Goal: Task Accomplishment & Management: Complete application form

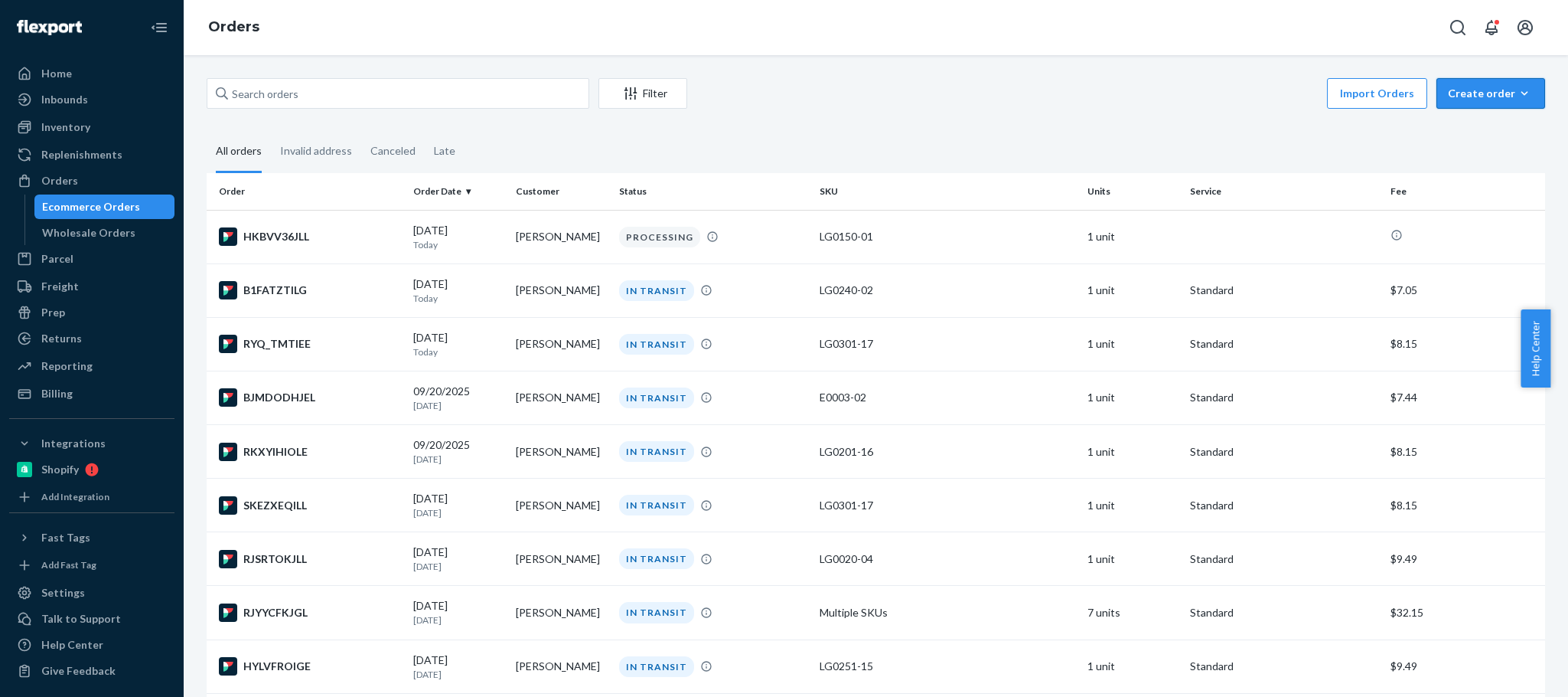
click at [1451, 94] on div "Create order" at bounding box center [1491, 93] width 86 height 15
click at [1459, 126] on span "Ecommerce order" at bounding box center [1499, 129] width 95 height 10
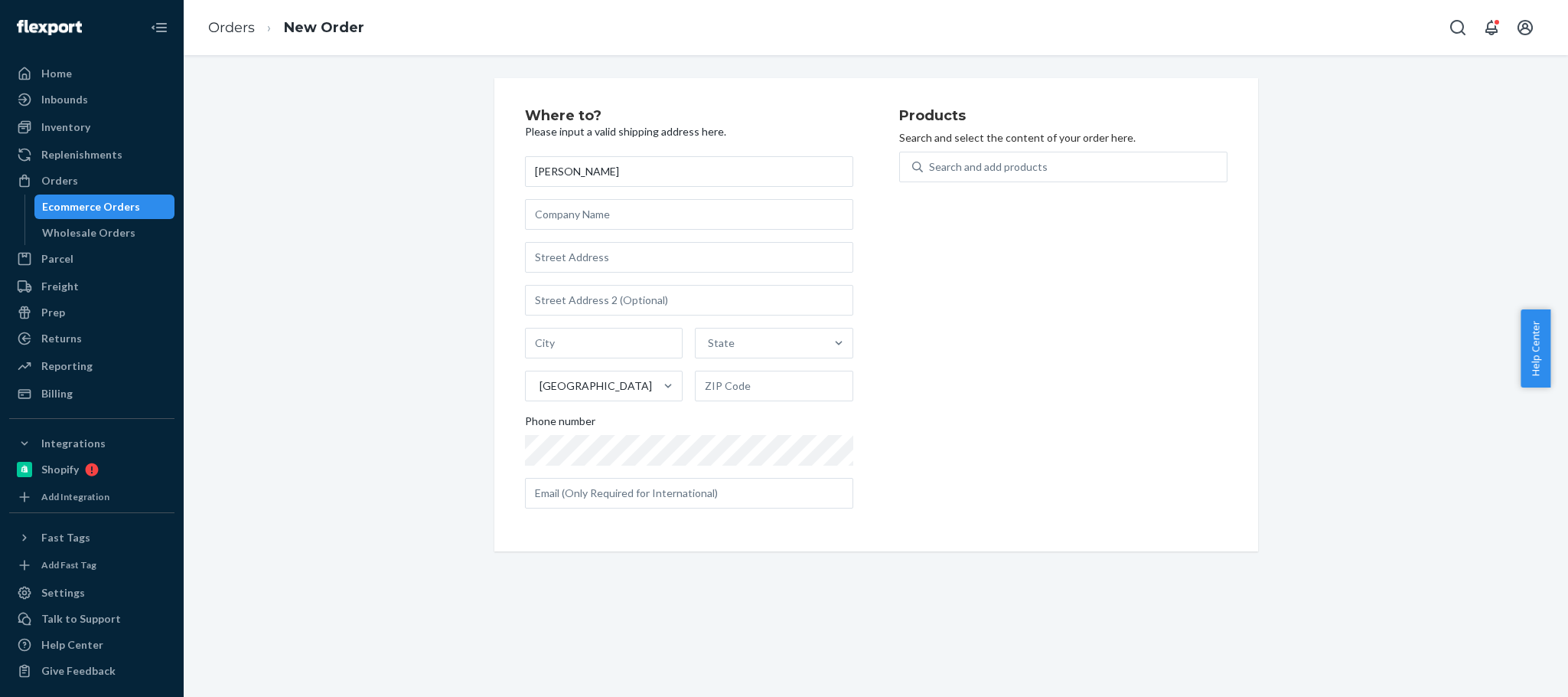
type input "[PERSON_NAME]"
click at [546, 259] on input "text" at bounding box center [690, 257] width 328 height 30
paste input "[STREET_ADDRESS]"
type input "[STREET_ADDRESS]"
type input "[US_STATE]"
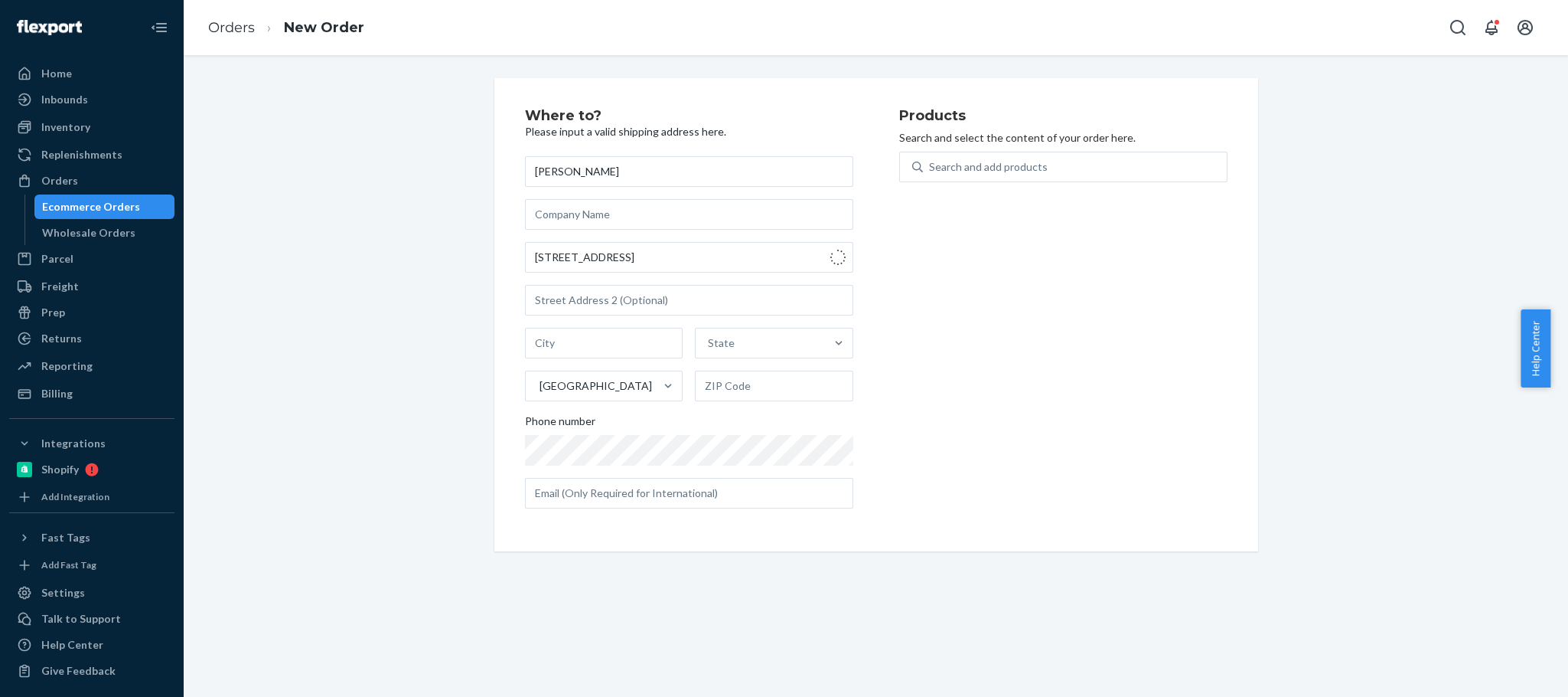
type input "48188"
click at [940, 163] on div "Search and add products" at bounding box center [988, 167] width 119 height 15
click at [930, 163] on input "Search and add products" at bounding box center [929, 167] width 2 height 15
paste input "LG0190-09"
type input "LG0190-09"
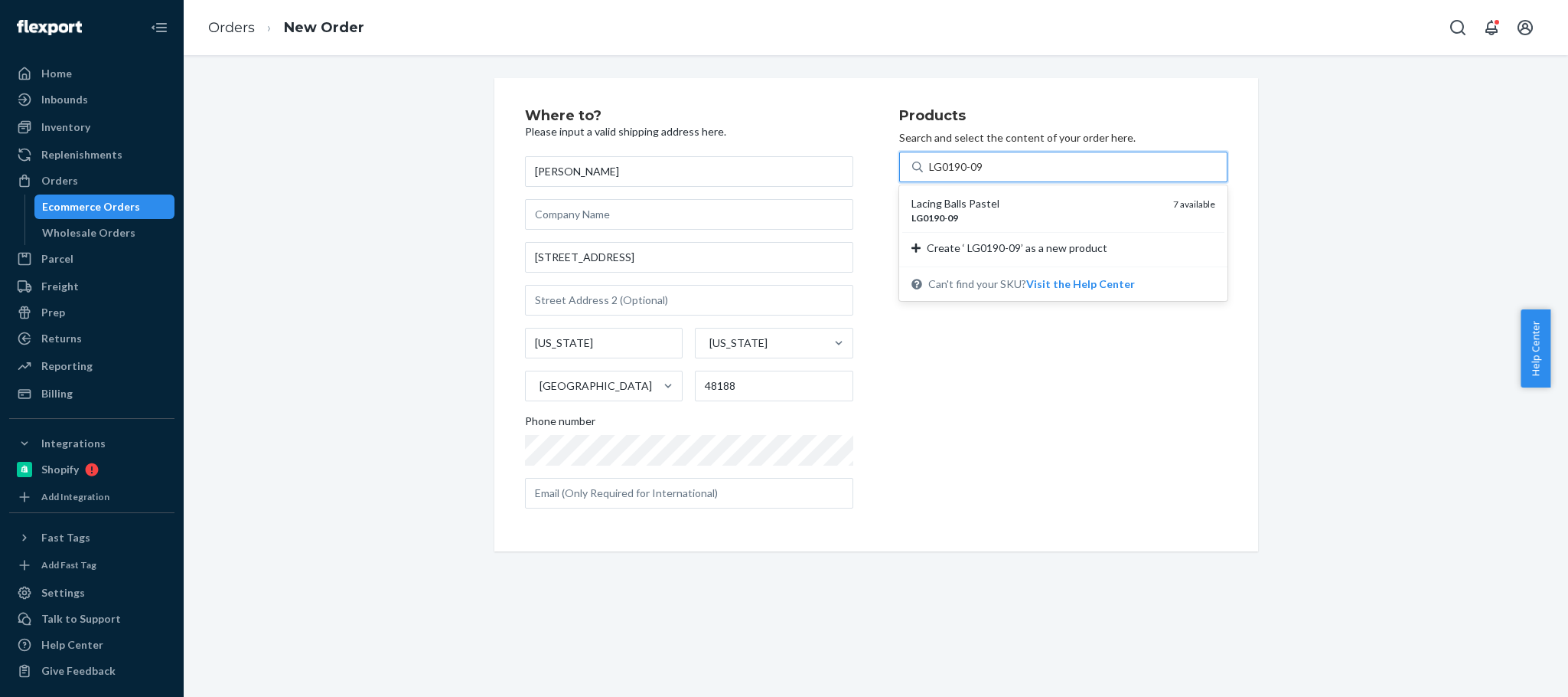
click at [1022, 201] on div "Lacing Balls Pastel" at bounding box center [1036, 203] width 250 height 15
click at [986, 175] on input "LG0190-09" at bounding box center [957, 167] width 57 height 15
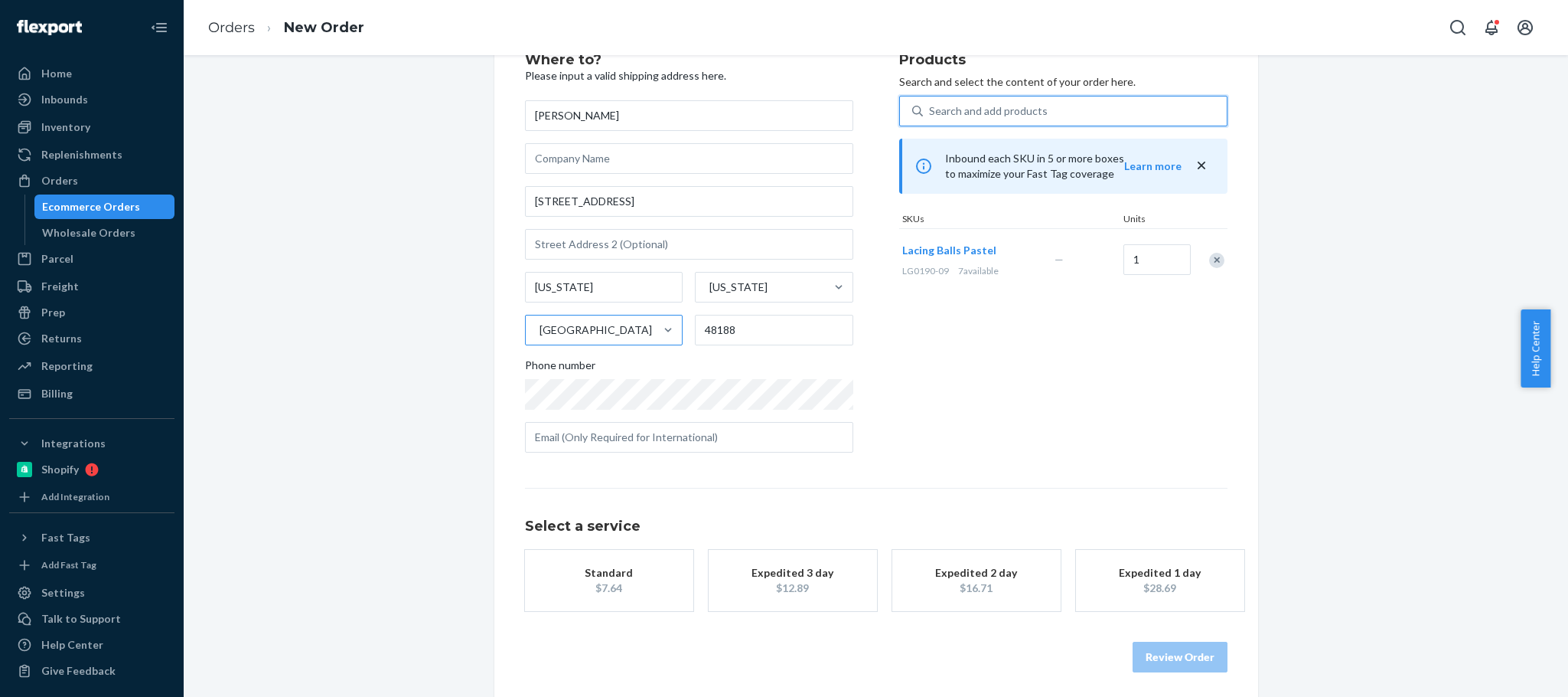
scroll to position [61, 0]
click at [599, 567] on div "Standard" at bounding box center [609, 568] width 123 height 15
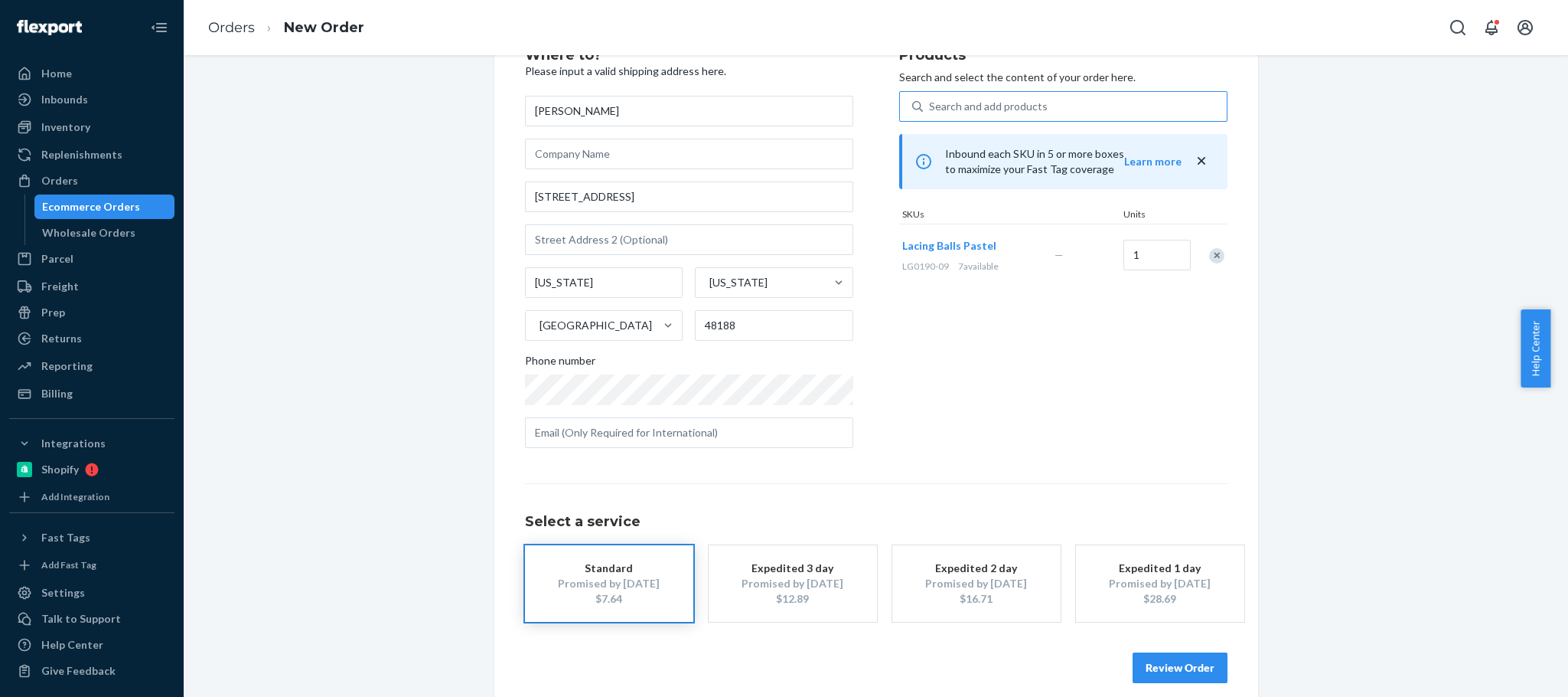
click at [1151, 660] on button "Review Order" at bounding box center [1180, 667] width 95 height 30
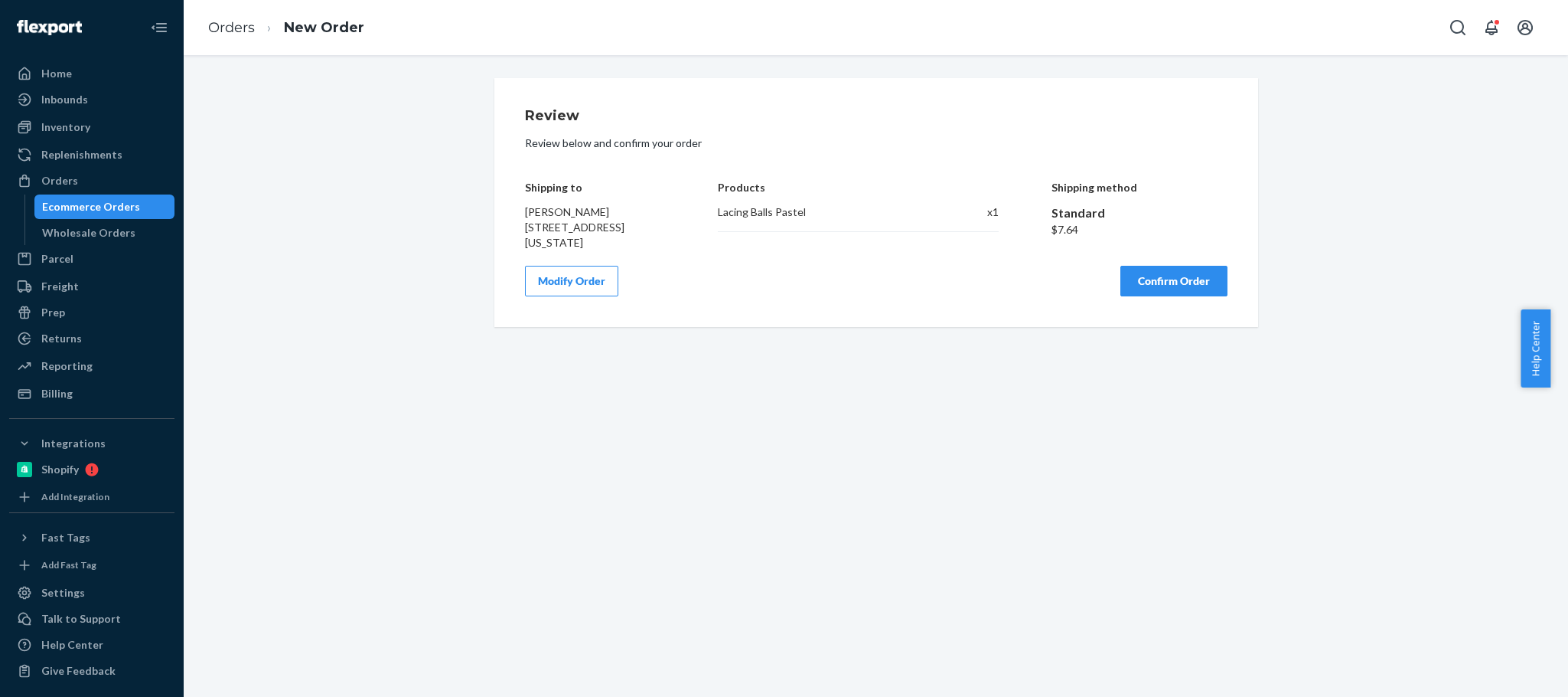
scroll to position [0, 0]
click at [1181, 278] on button "Confirm Order" at bounding box center [1173, 281] width 107 height 30
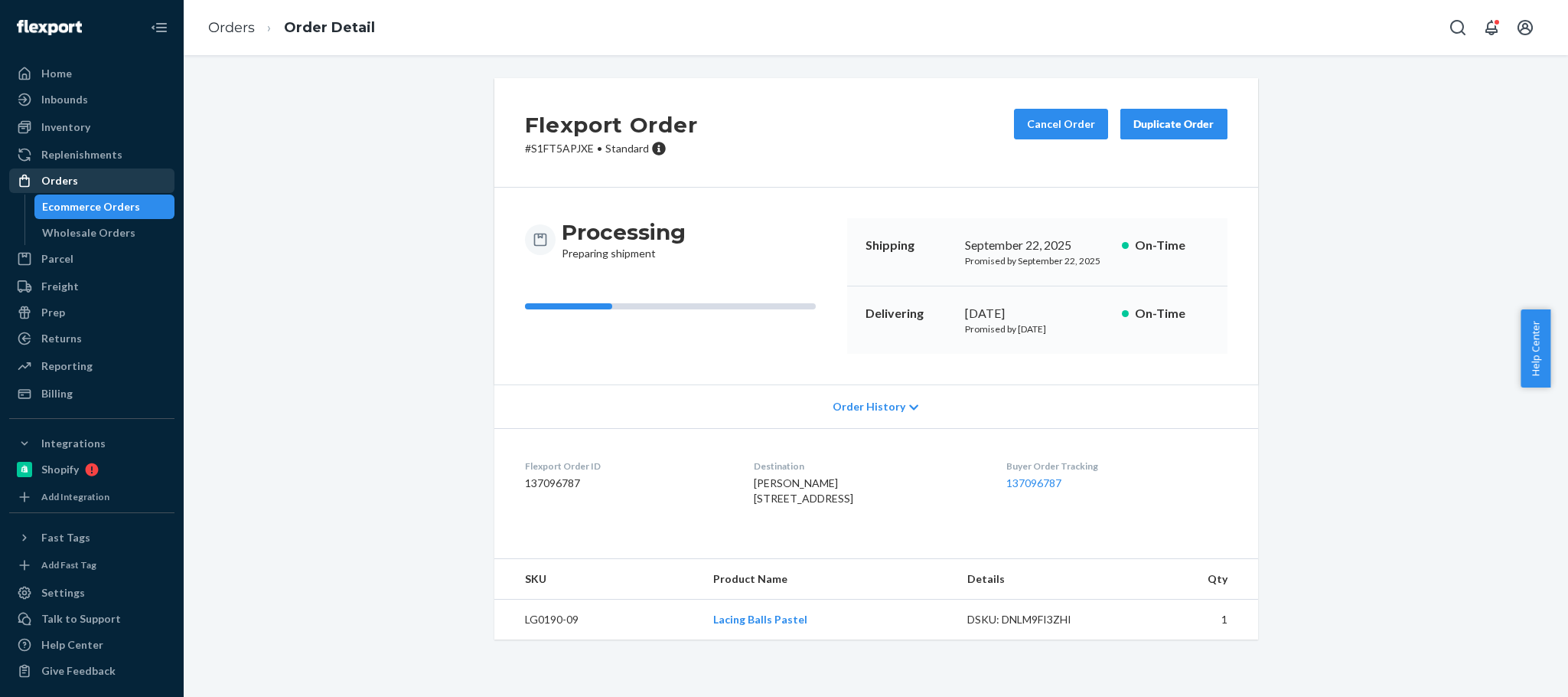
click at [69, 173] on div "Orders" at bounding box center [60, 180] width 37 height 15
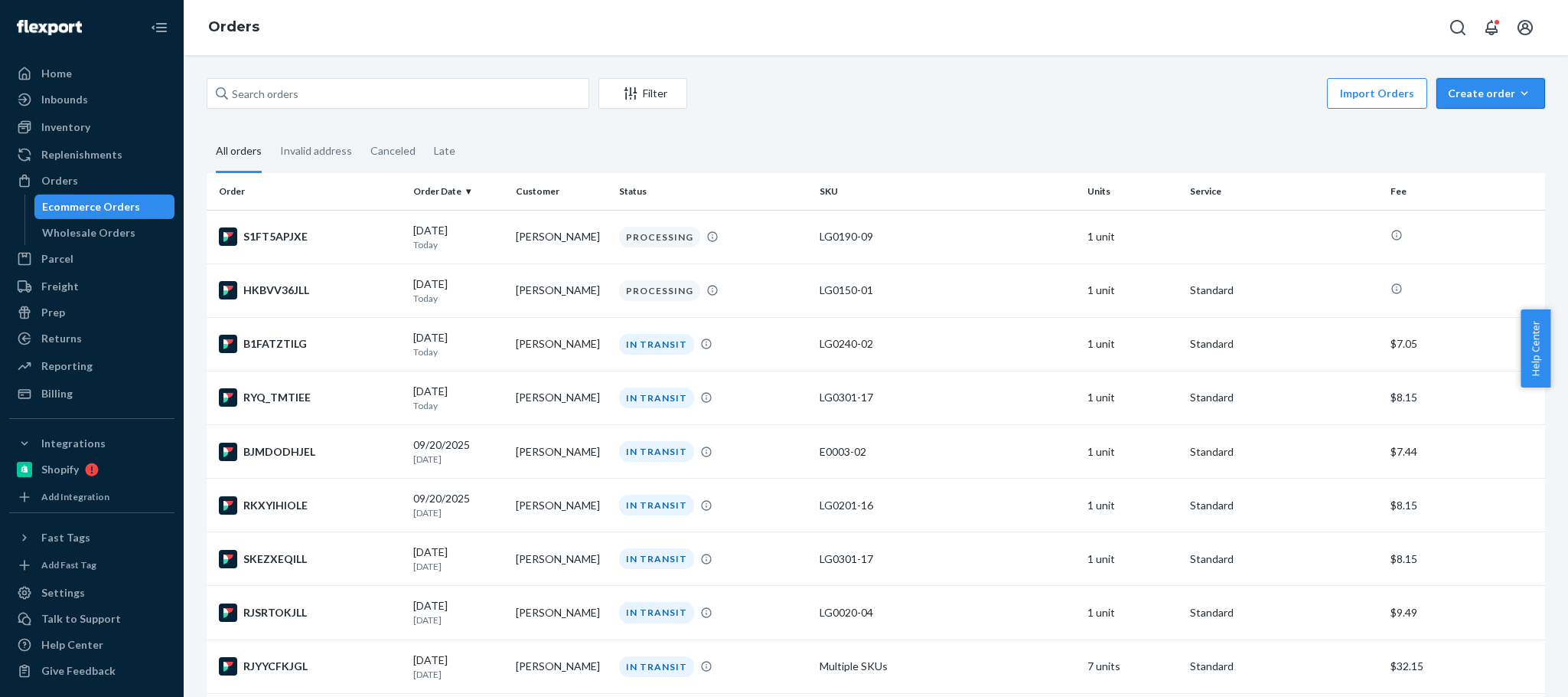
click at [1448, 95] on div "Create order" at bounding box center [1491, 93] width 86 height 15
click at [1456, 120] on button "Ecommerce order" at bounding box center [1514, 130] width 147 height 33
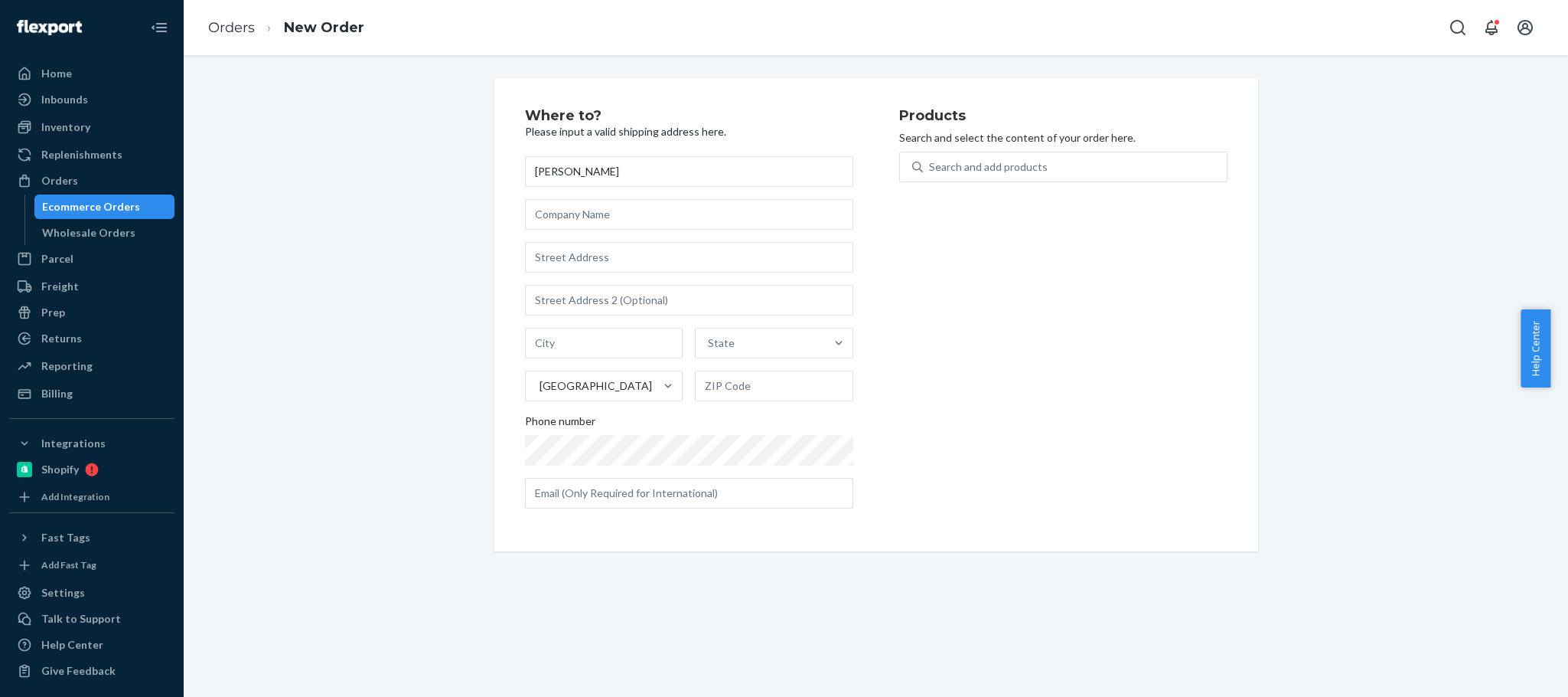
type input "[PERSON_NAME]"
click at [590, 249] on input "text" at bounding box center [690, 257] width 328 height 30
paste input "[STREET_ADDRESS]"
type input "[STREET_ADDRESS]"
type input "Bradenton"
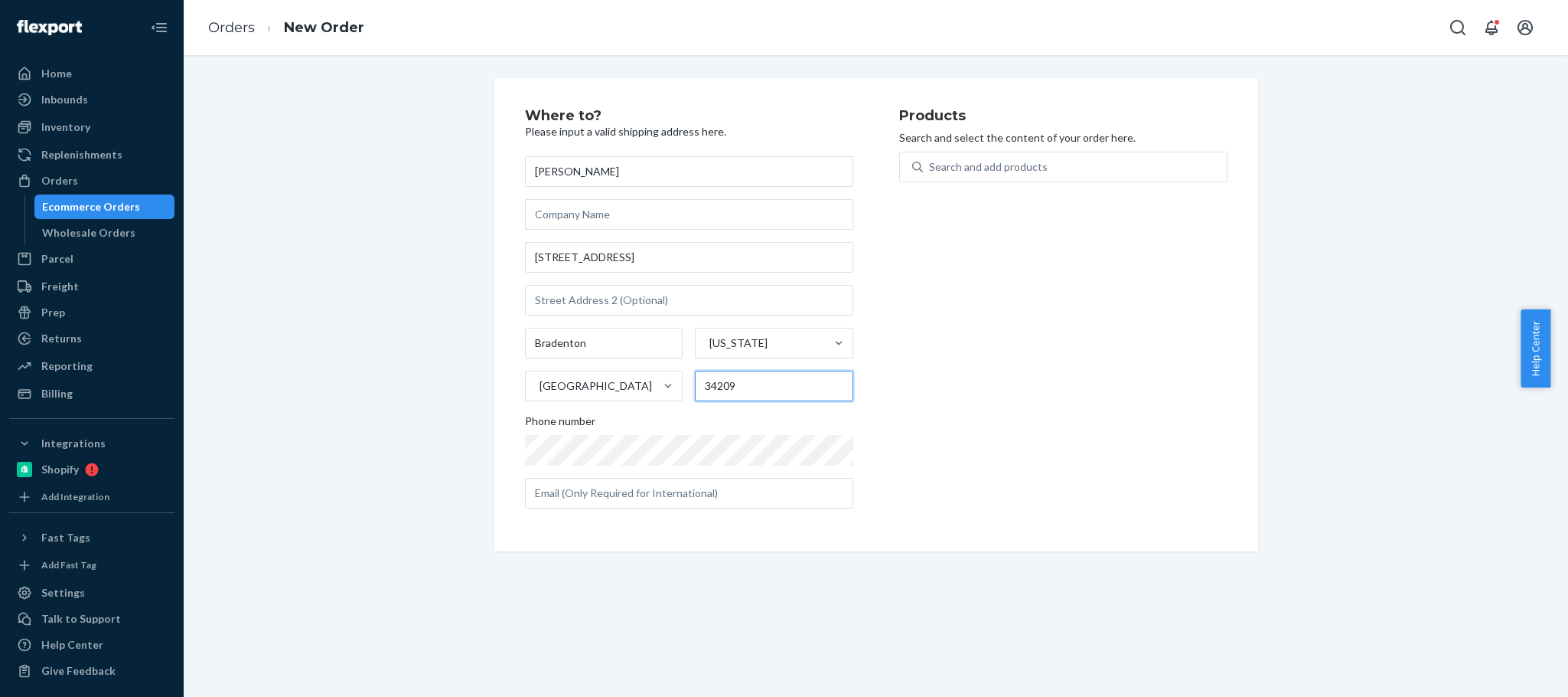
click at [721, 387] on input "34209" at bounding box center [774, 386] width 159 height 30
paste input "-7945"
type input "34209-7945"
click at [554, 301] on input "text" at bounding box center [690, 300] width 328 height 30
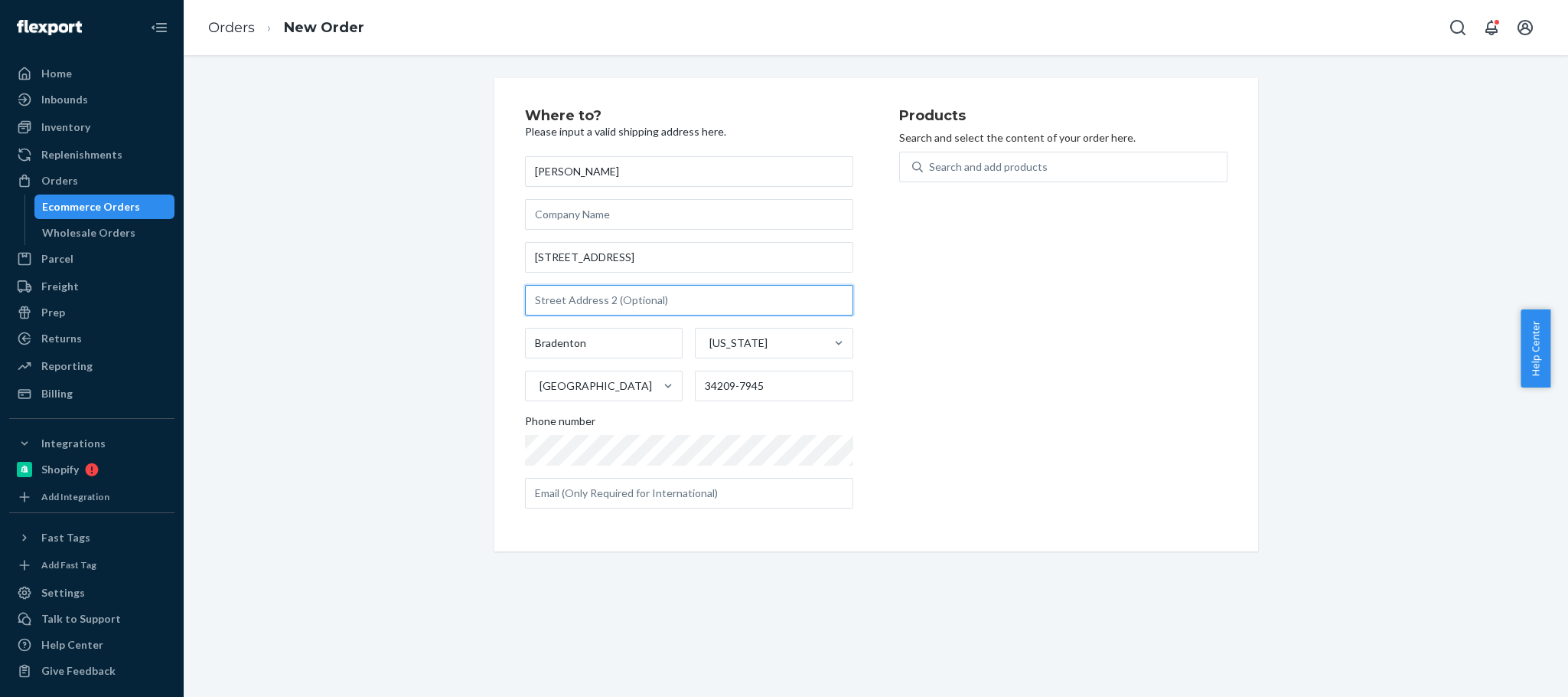
paste input "Apt #907"
type input "Apt #907"
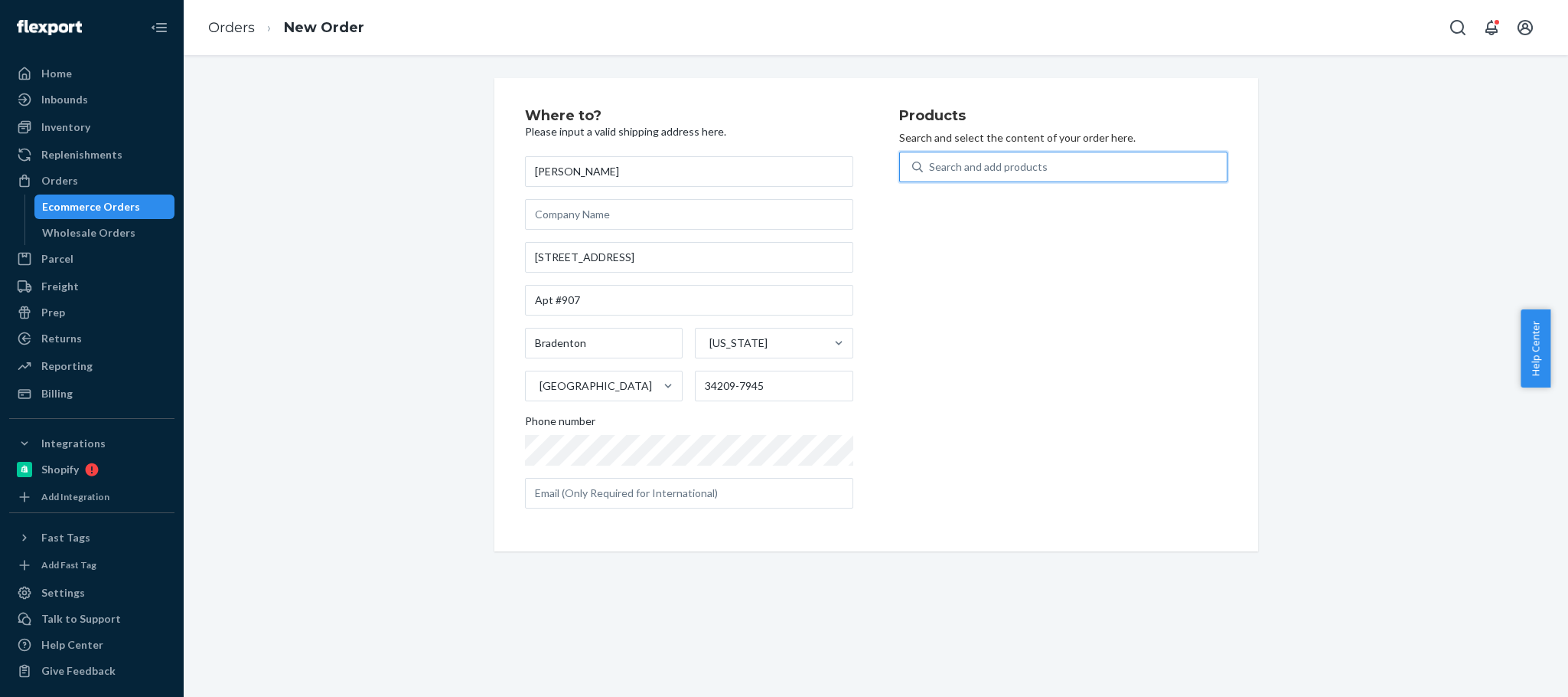
click at [1075, 163] on div "Search and add products" at bounding box center [1075, 167] width 304 height 28
click at [930, 163] on input "0 results available. Use Up and Down to choose options, press Enter to select t…" at bounding box center [929, 167] width 2 height 15
paste input "LG0140-18"
type input "LG0140-18"
click at [1087, 212] on div "LG0140 - 18" at bounding box center [1036, 218] width 250 height 13
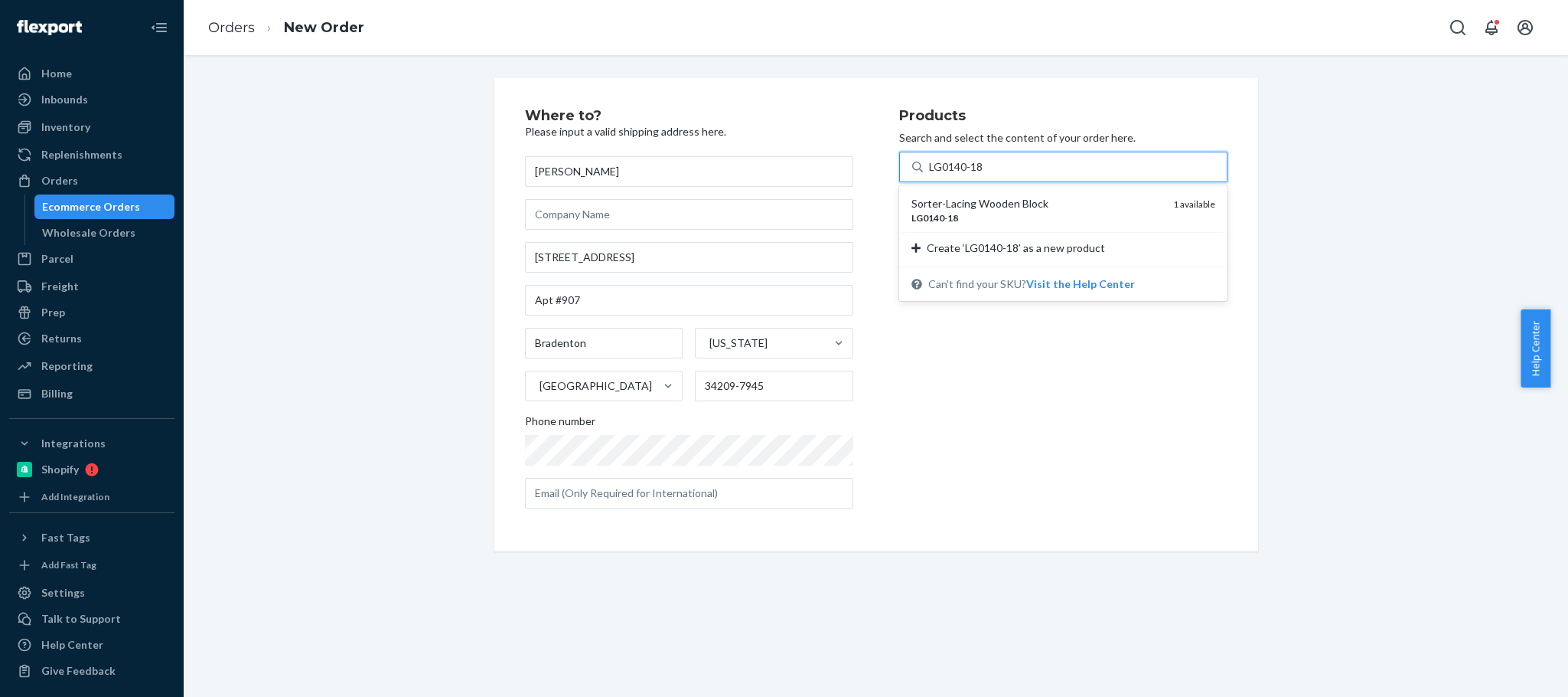
click at [984, 175] on input "LG0140-18" at bounding box center [956, 167] width 55 height 15
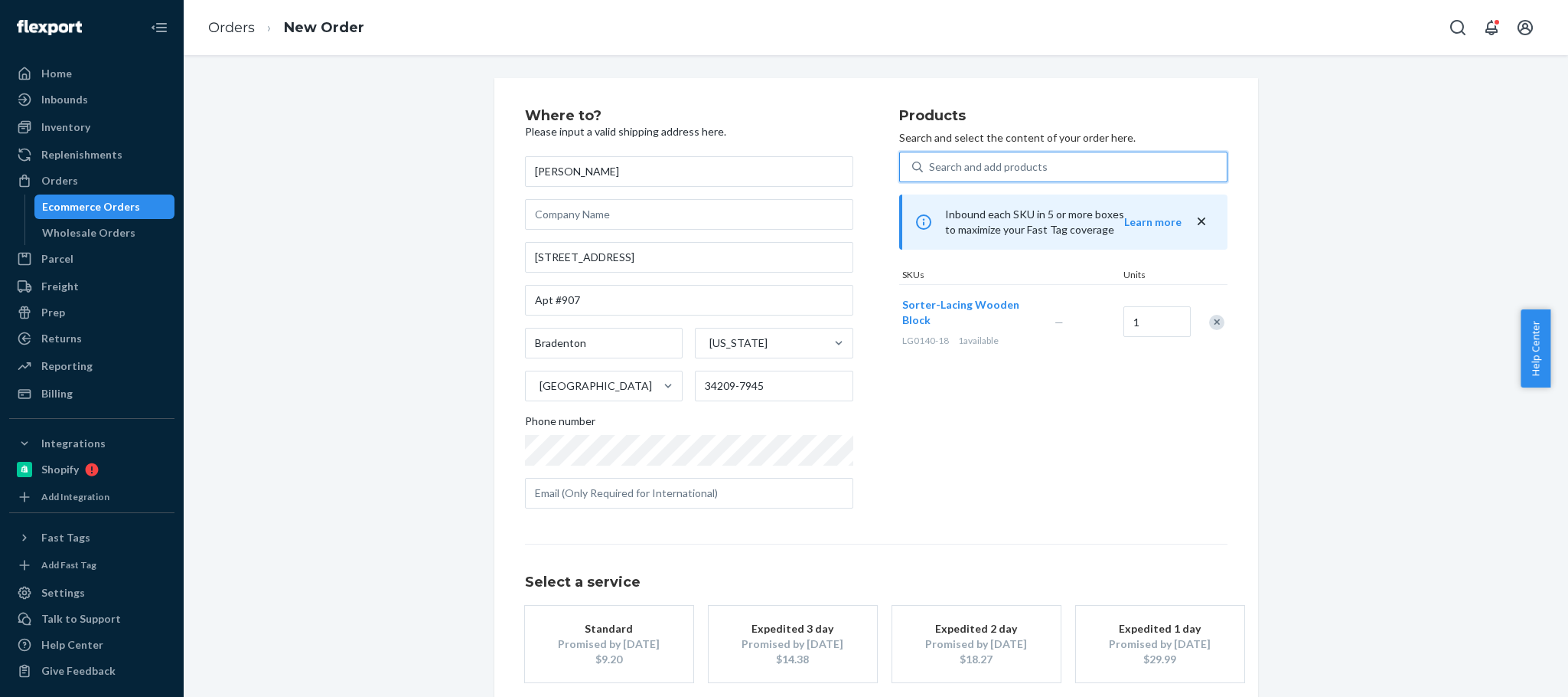
click at [953, 159] on div "Search and add products" at bounding box center [988, 167] width 119 height 15
click at [930, 159] on input "0 results available. Use Up and Down to choose options, press Enter to select t…" at bounding box center [929, 167] width 2 height 15
paste input "LG0140-03"
type input "LG0140-03"
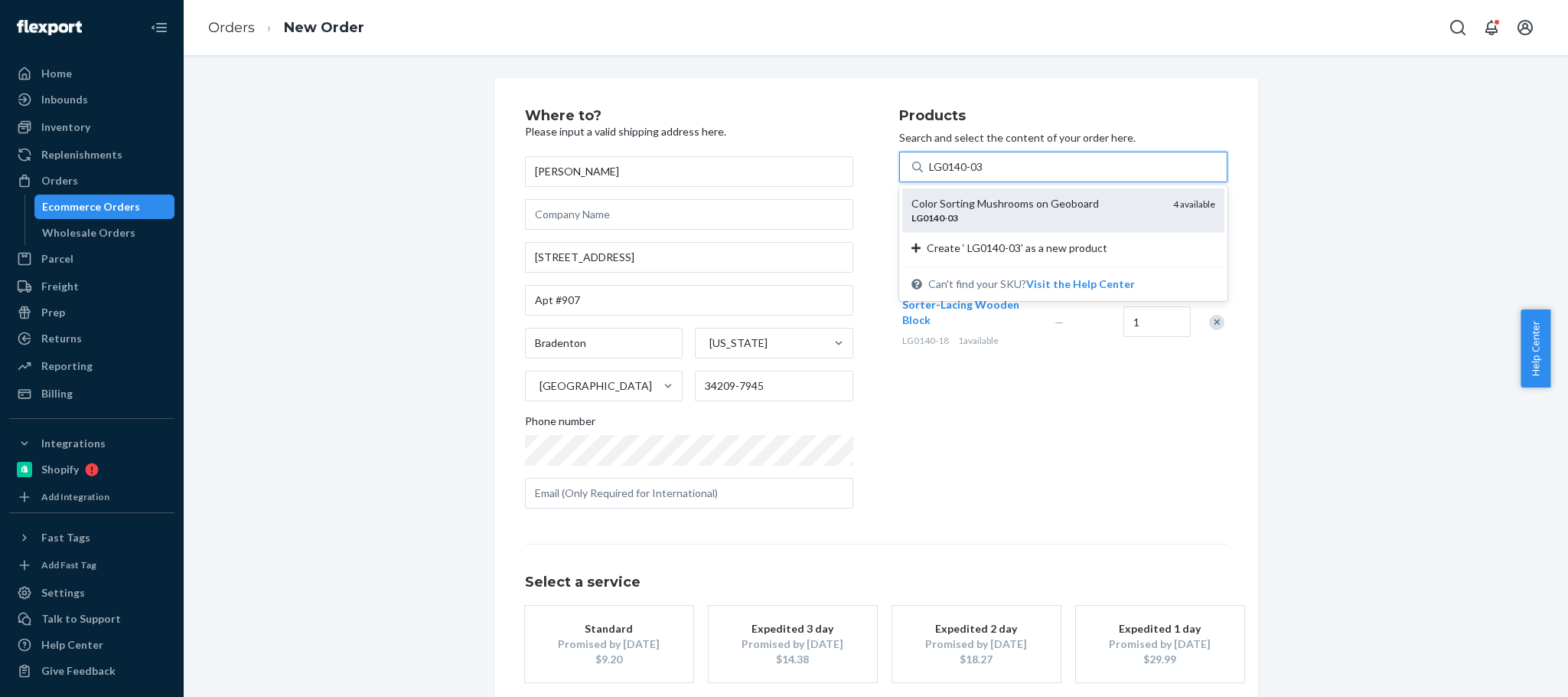
click at [1018, 204] on div "Color Sorting Mushrooms on Geoboard" at bounding box center [1036, 203] width 250 height 15
click at [986, 175] on input "LG0140-03" at bounding box center [957, 167] width 57 height 15
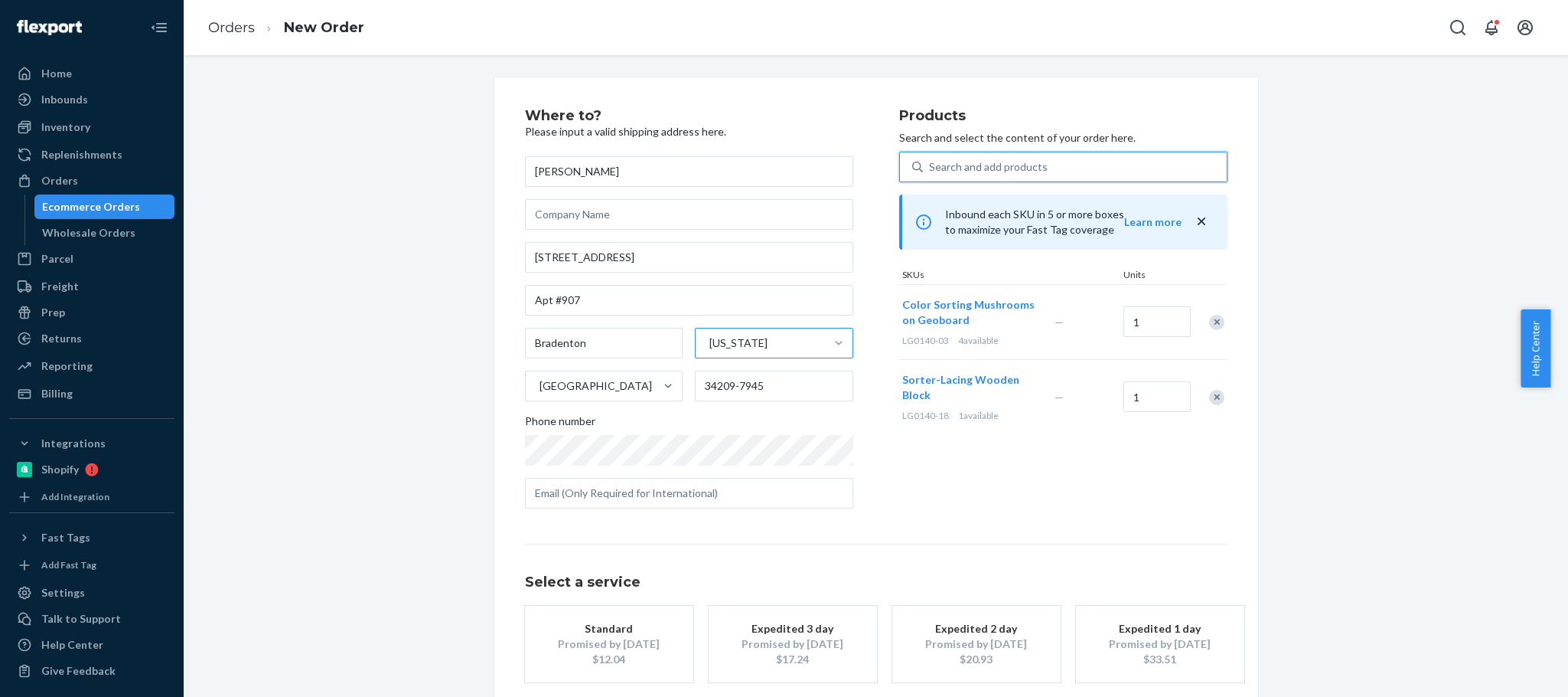
scroll to position [77, 0]
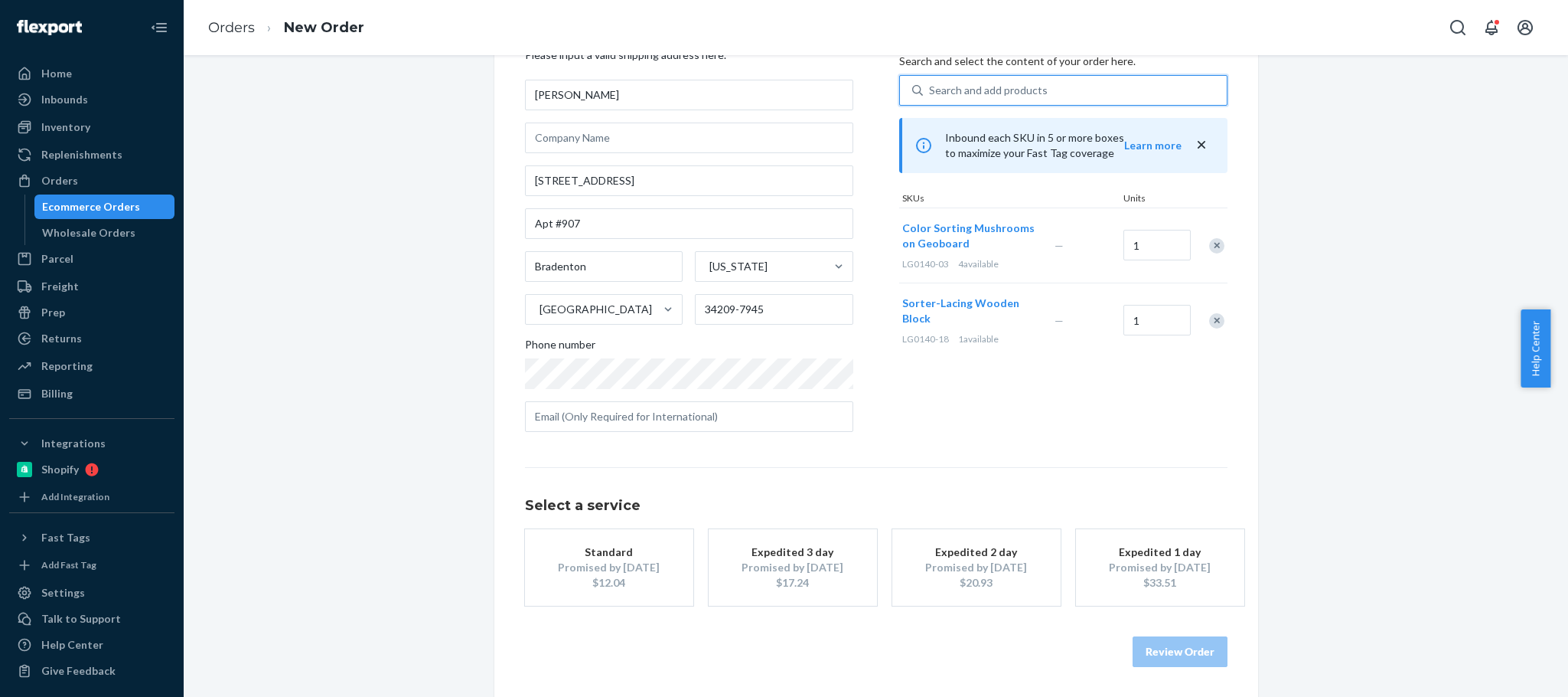
click at [619, 572] on div "Promised by [DATE]" at bounding box center [609, 567] width 123 height 15
click at [1192, 643] on button "Review Order" at bounding box center [1180, 652] width 95 height 30
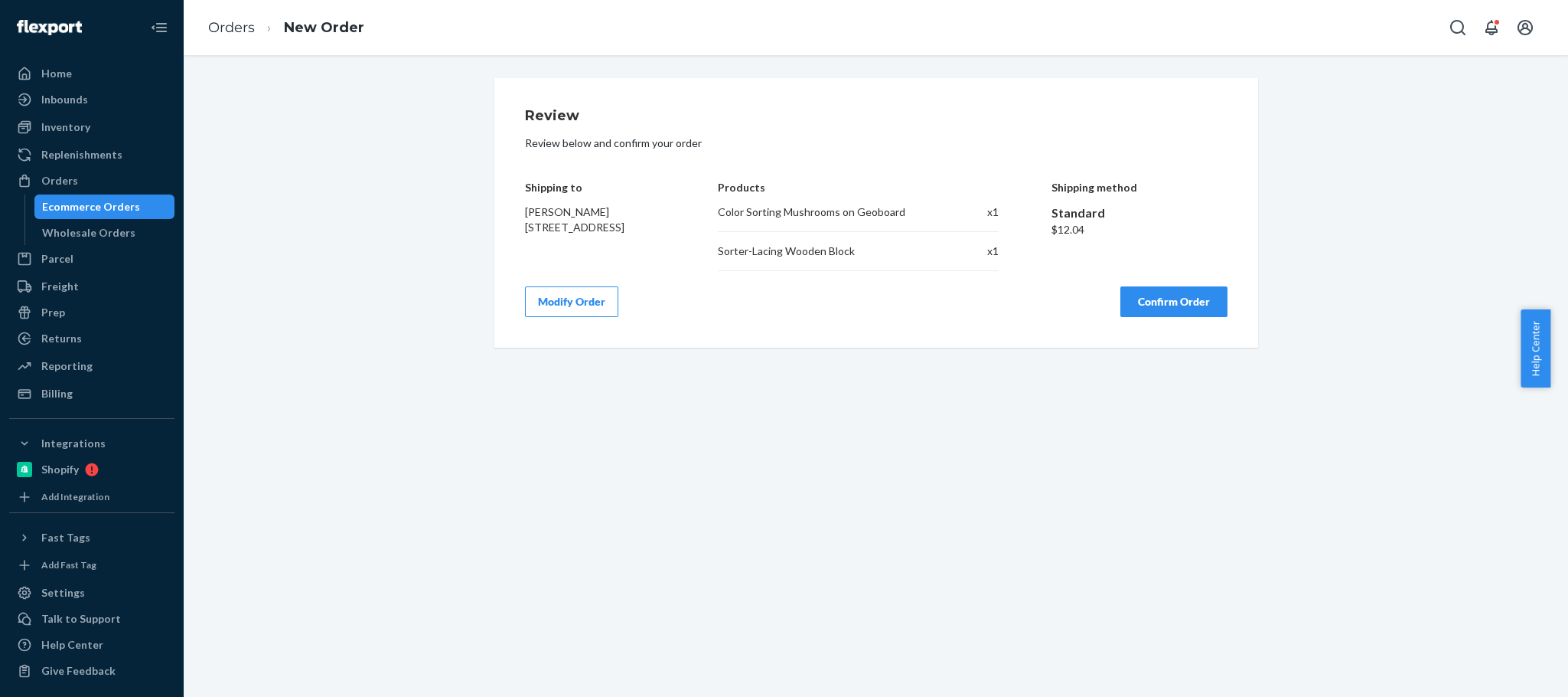
scroll to position [0, 0]
click at [1157, 310] on button "Confirm Order" at bounding box center [1173, 301] width 107 height 30
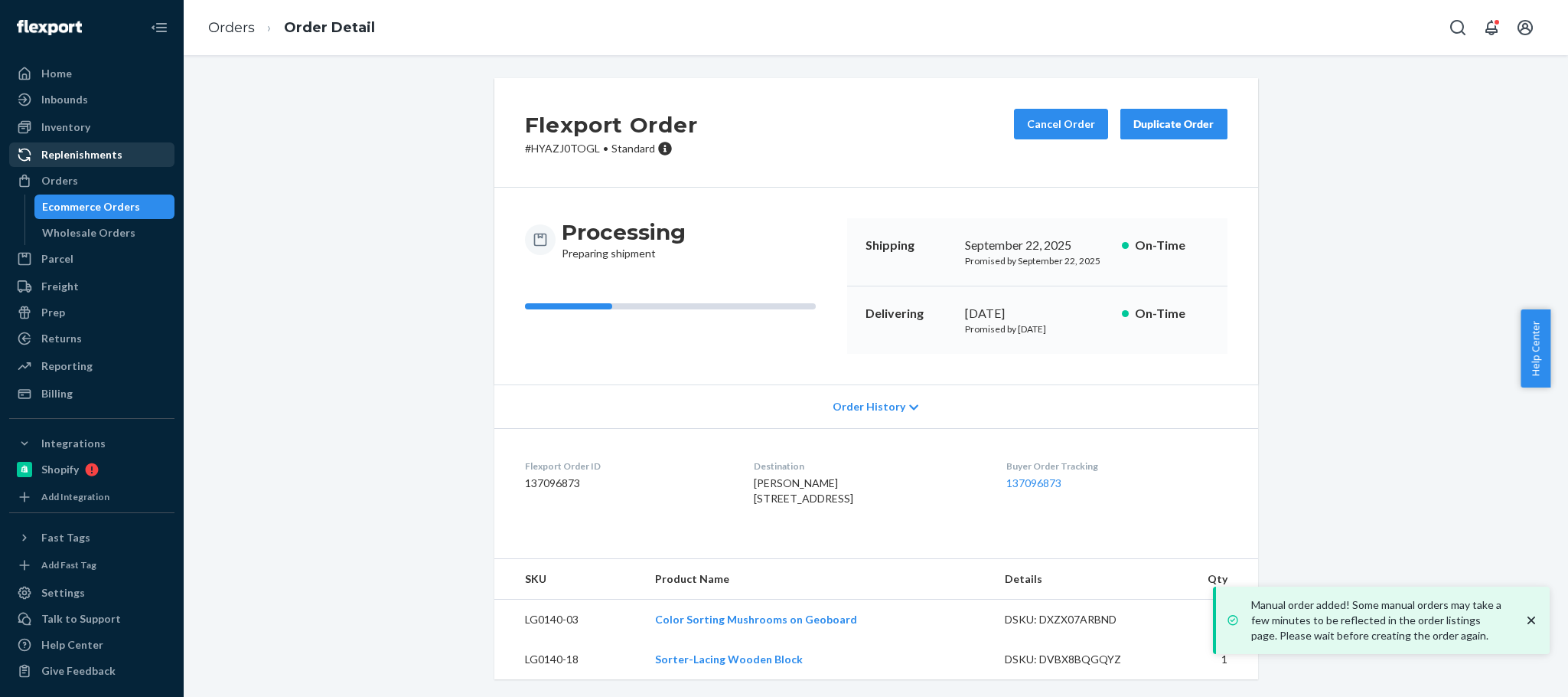
click at [101, 165] on div "Replenishments" at bounding box center [92, 154] width 163 height 22
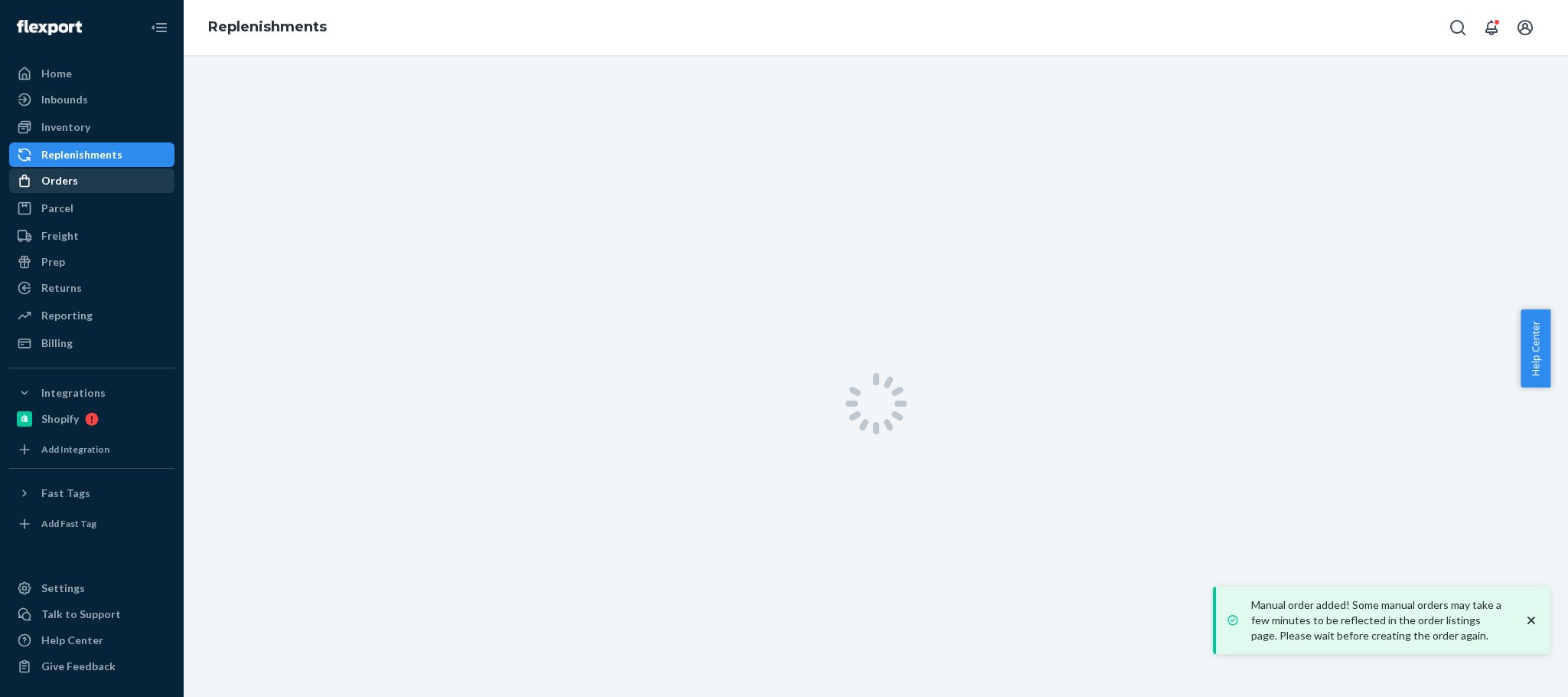
click at [89, 177] on div "Orders" at bounding box center [92, 180] width 163 height 22
